Goal: Information Seeking & Learning: Learn about a topic

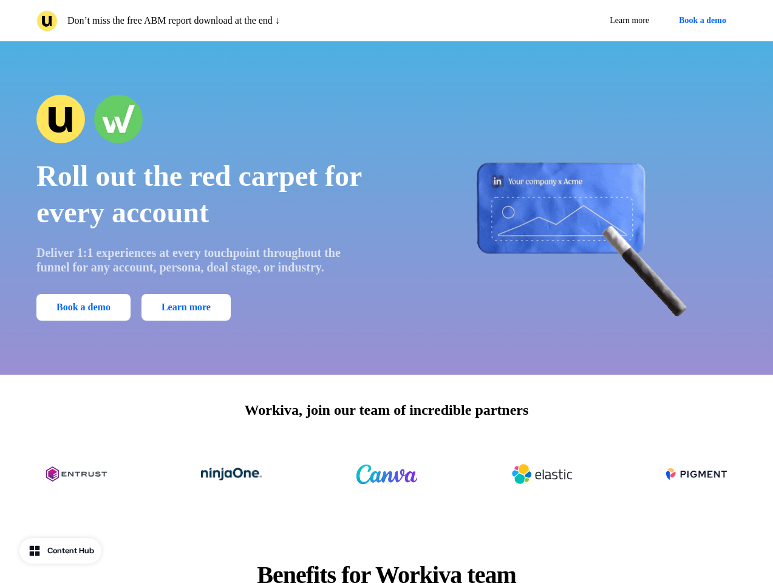
click at [386, 21] on div "Don’t miss the free ABM report download at the end ↓ Learn more Book a demo" at bounding box center [386, 20] width 773 height 41
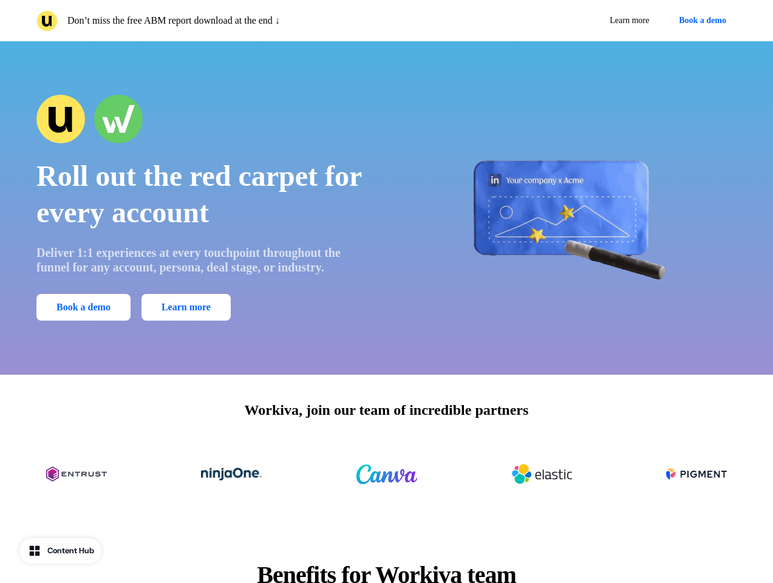
click at [209, 21] on p "Don’t miss the free ABM report download at the end ↓" at bounding box center [173, 20] width 213 height 15
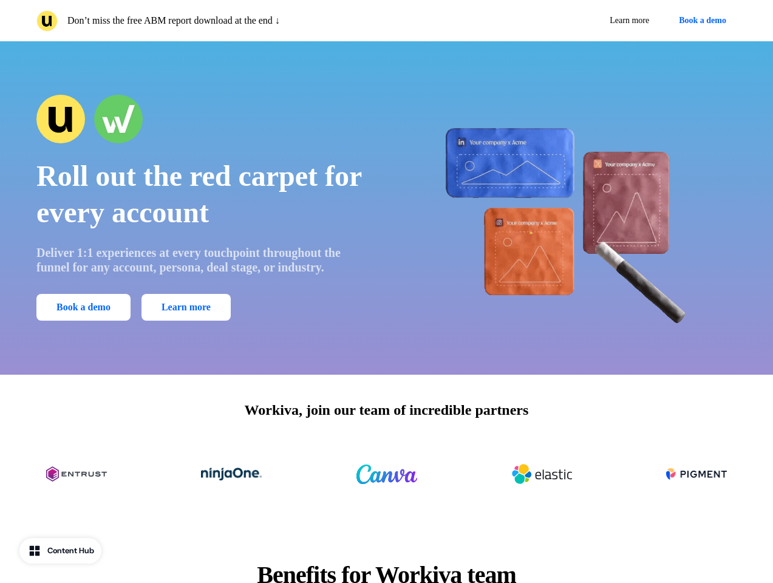
click at [564, 21] on div "Learn more Book a demo" at bounding box center [565, 21] width 346 height 22
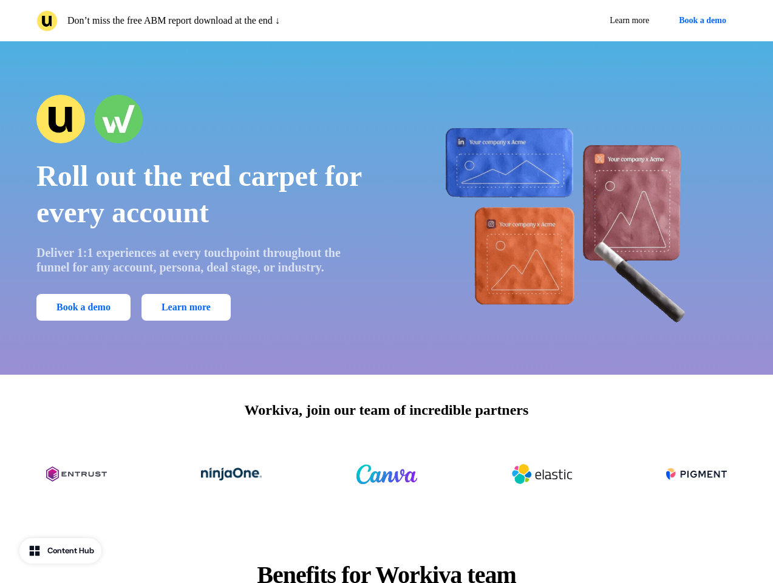
click at [700, 21] on button "Book a demo" at bounding box center [703, 21] width 68 height 22
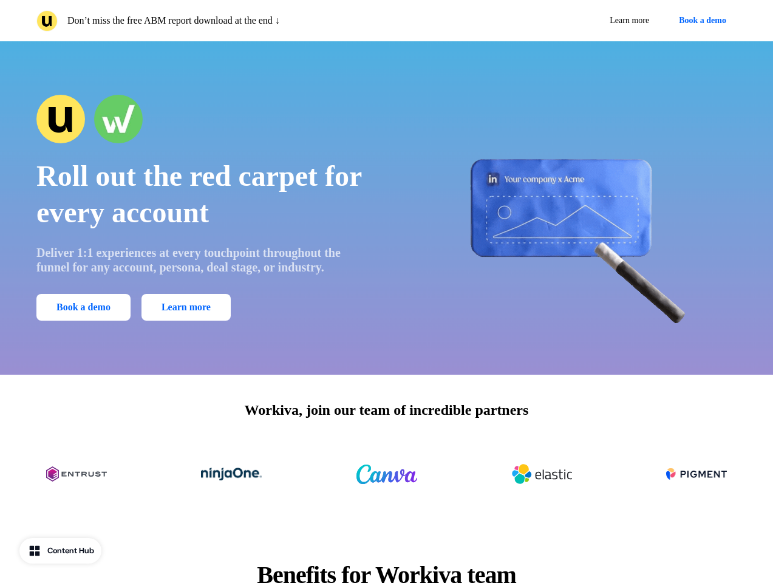
click at [386, 208] on div "Roll out the red carpet for every account Deliver 1:1 experiences at every touc…" at bounding box center [386, 207] width 773 height 333
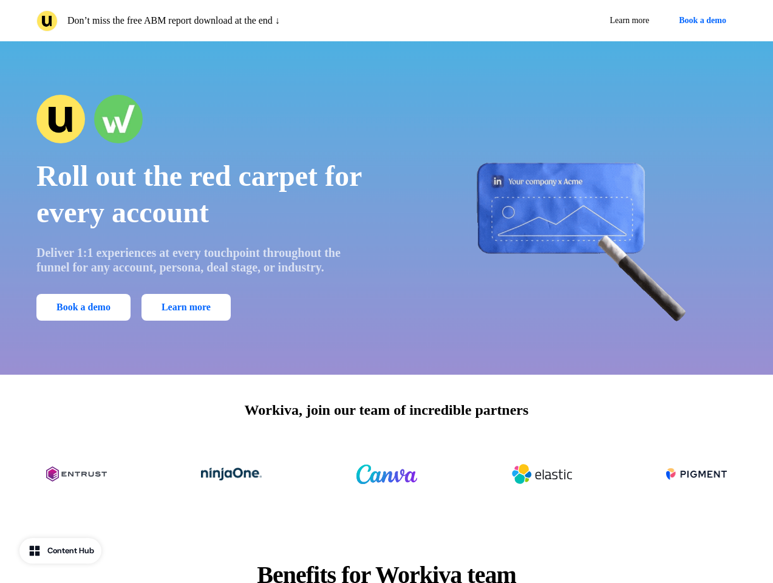
click at [203, 208] on span "Roll out the red carpet for every account" at bounding box center [198, 194] width 325 height 69
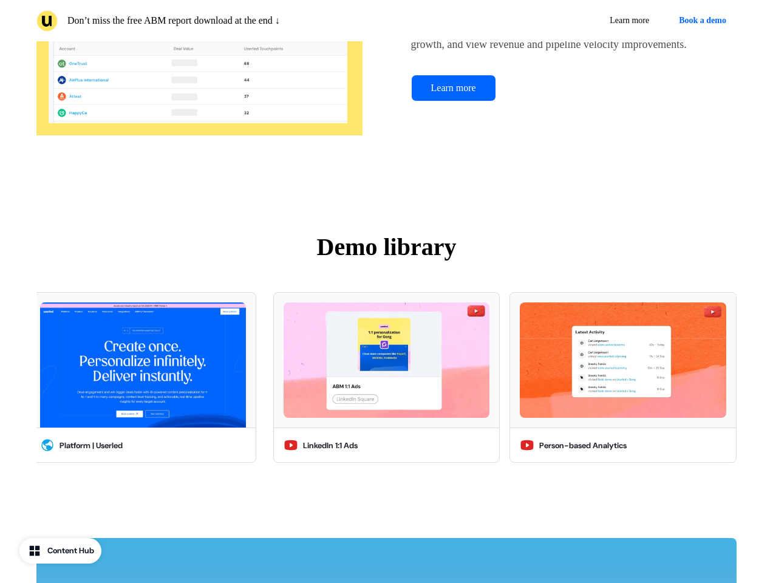
click at [86, 307] on img at bounding box center [143, 365] width 206 height 126
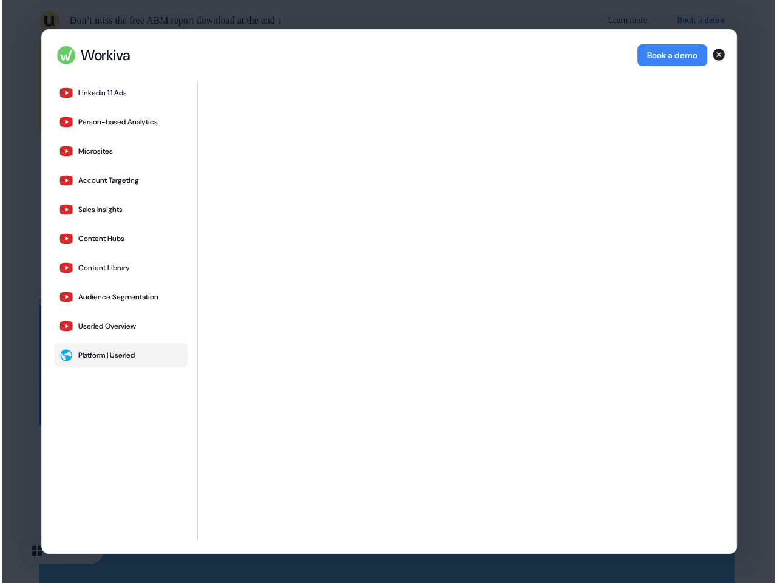
scroll to position [3060, 0]
